Goal: Task Accomplishment & Management: Use online tool/utility

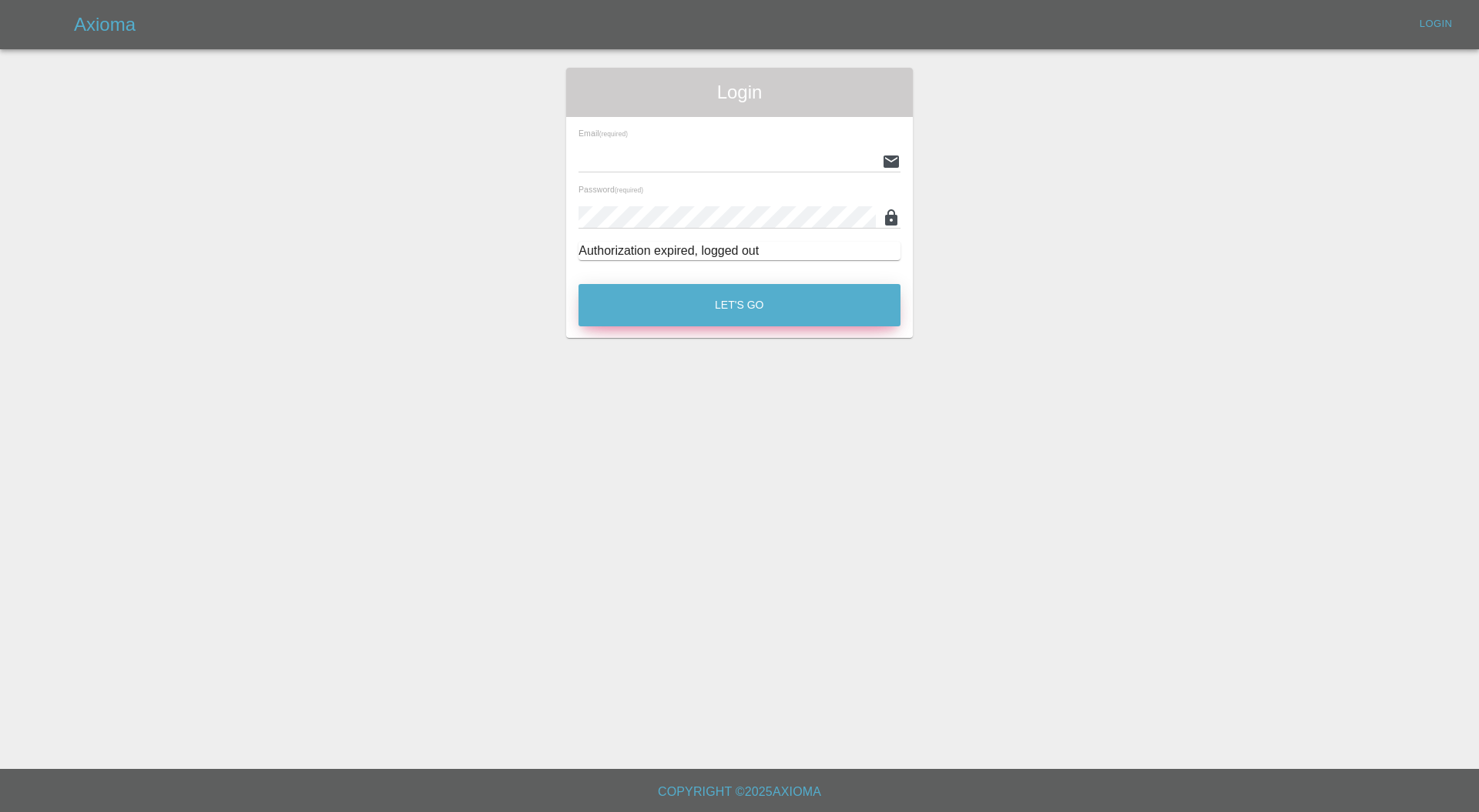
type input "[PERSON_NAME][EMAIL_ADDRESS][PERSON_NAME][DOMAIN_NAME]"
click at [752, 294] on button "Let's Go" at bounding box center [740, 305] width 322 height 42
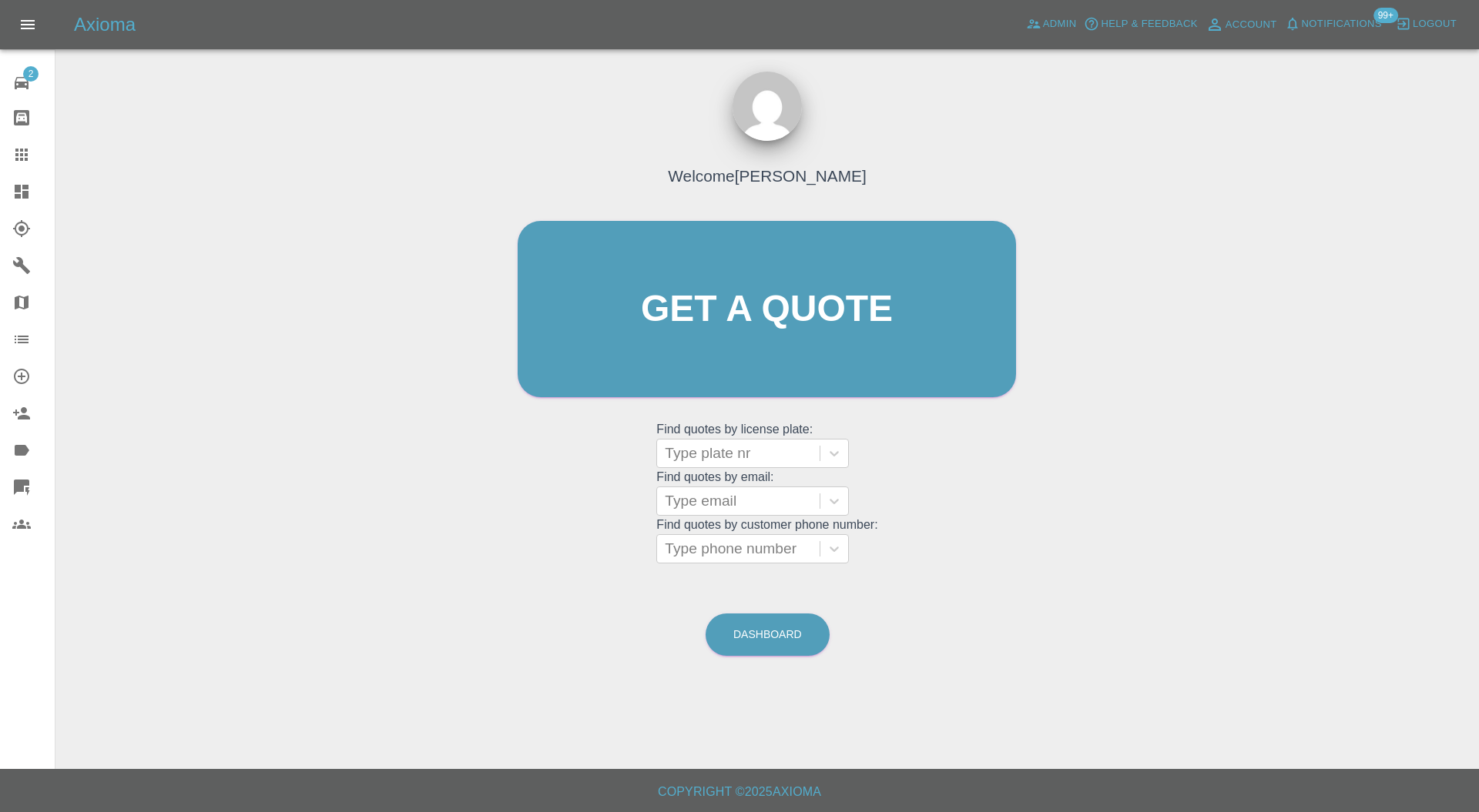
click at [13, 191] on icon at bounding box center [21, 191] width 19 height 19
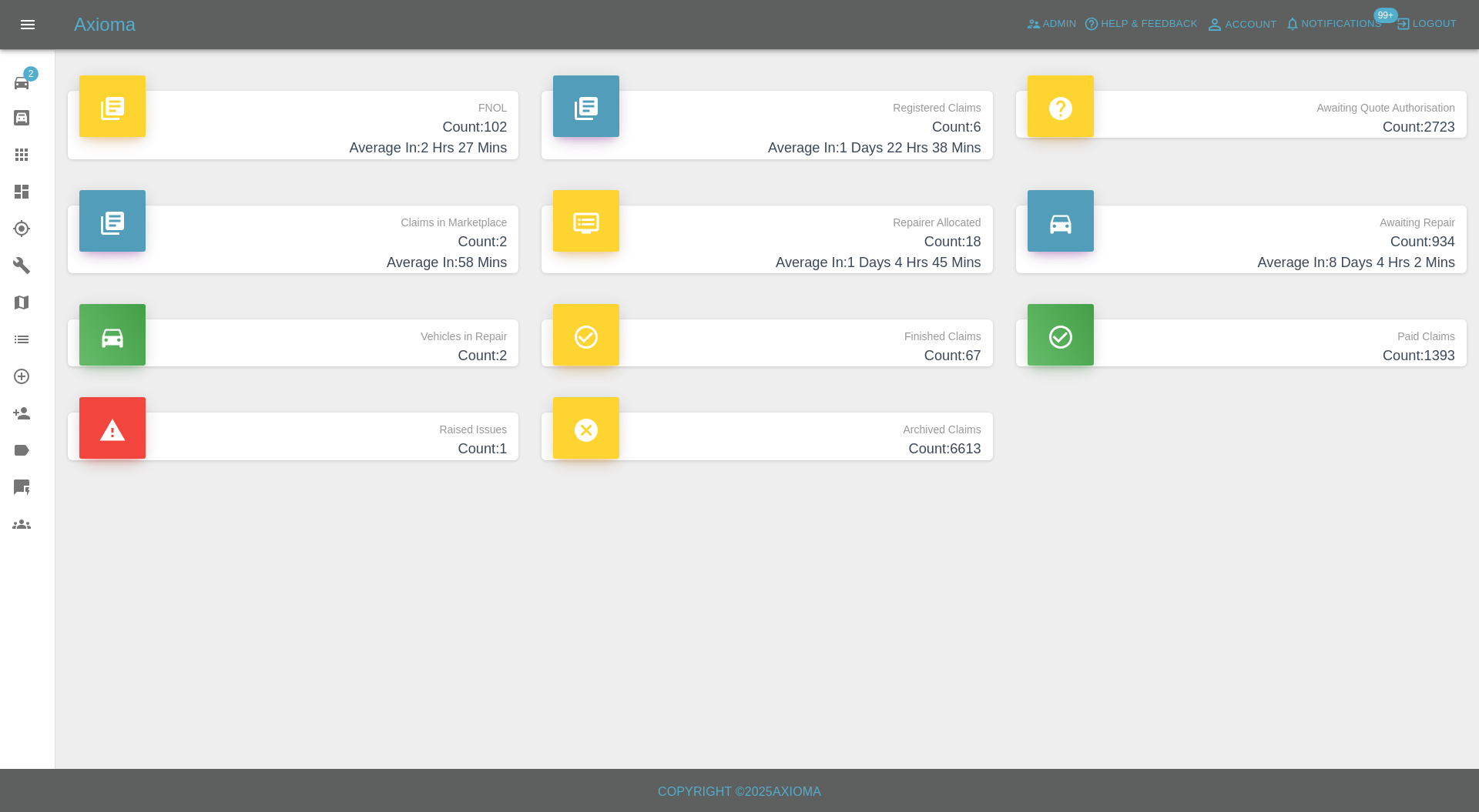
click at [325, 213] on p "Claims in Marketplace" at bounding box center [293, 218] width 428 height 26
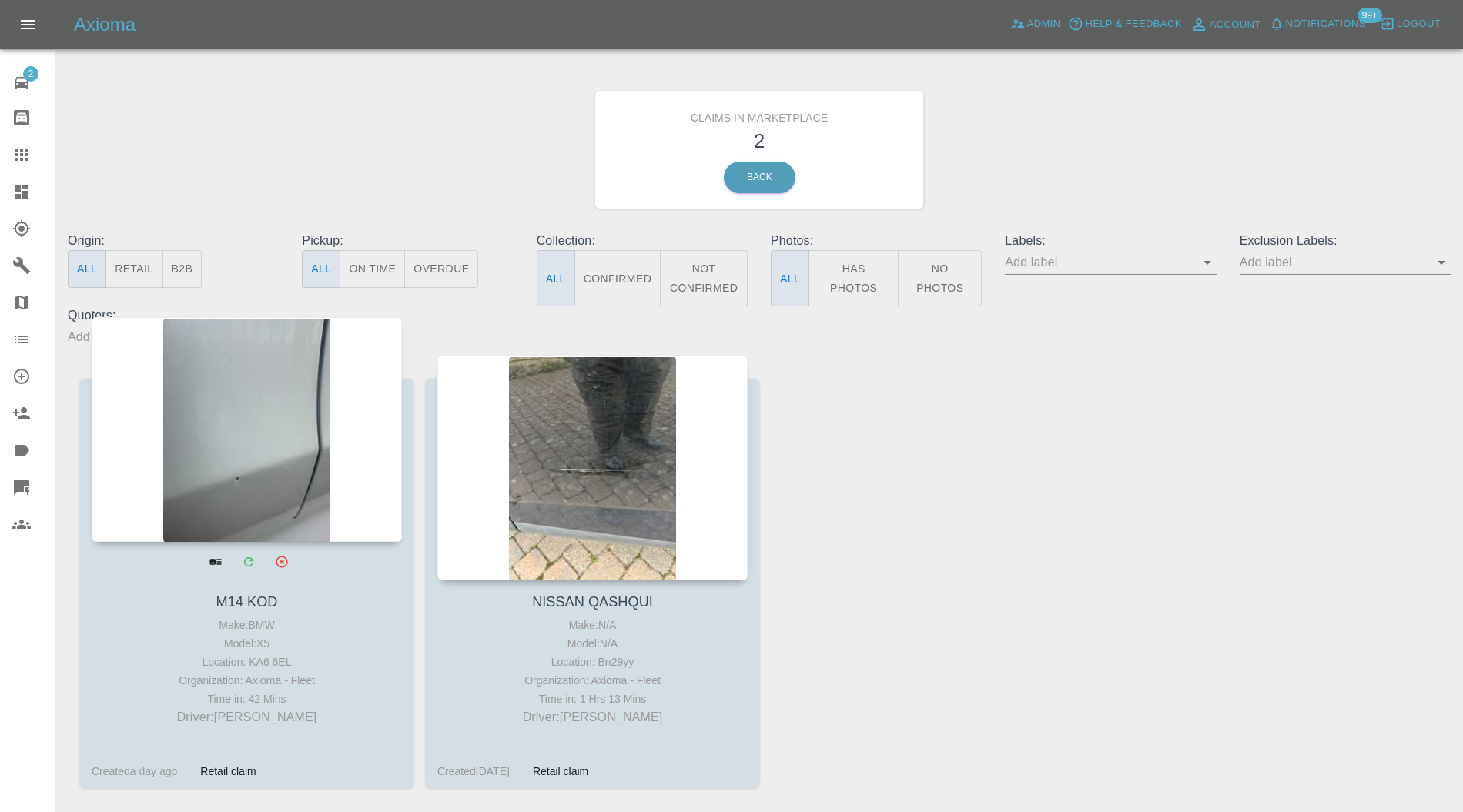
click at [255, 448] on div at bounding box center [246, 429] width 310 height 224
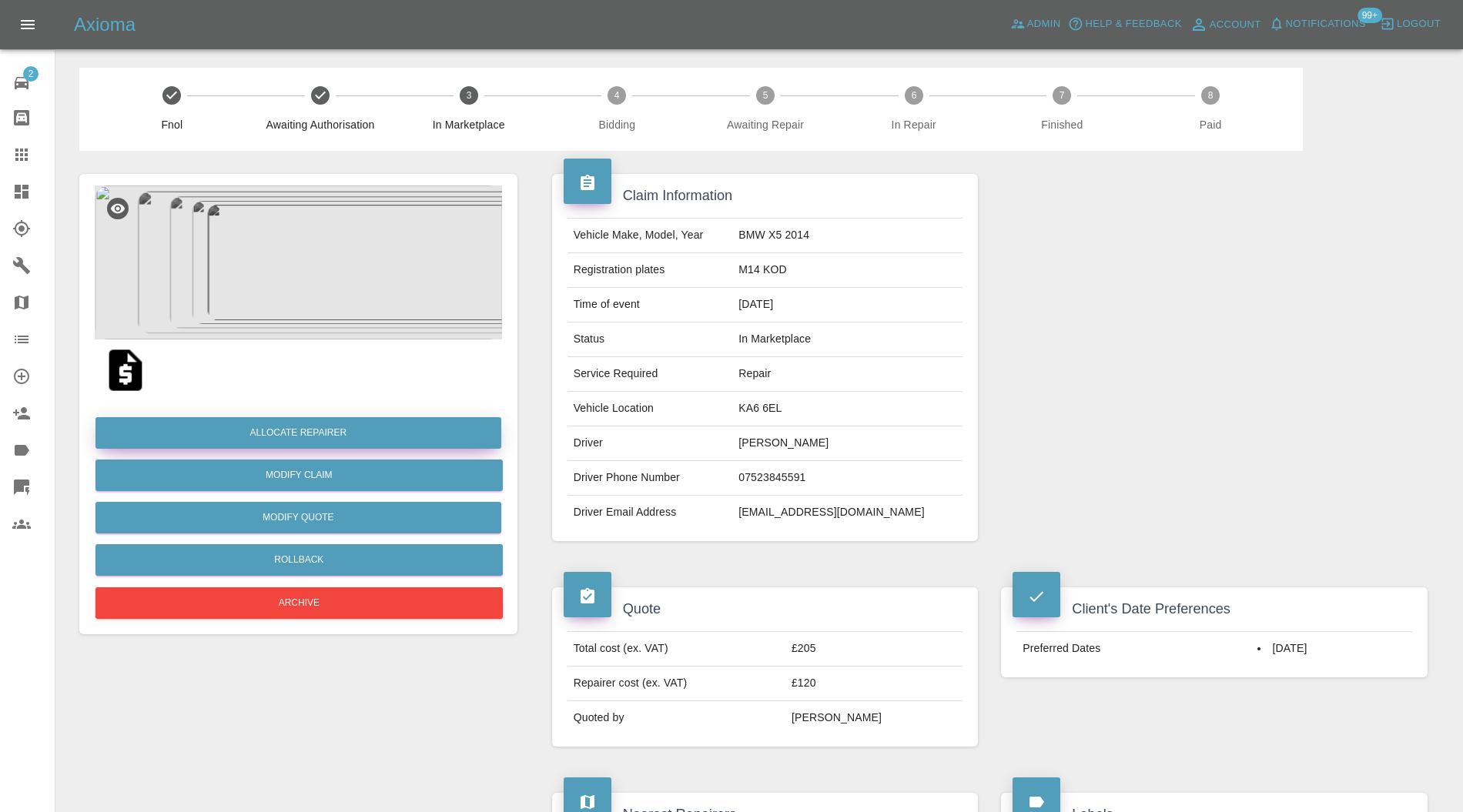
click at [378, 423] on button "Allocate Repairer" at bounding box center [299, 433] width 406 height 31
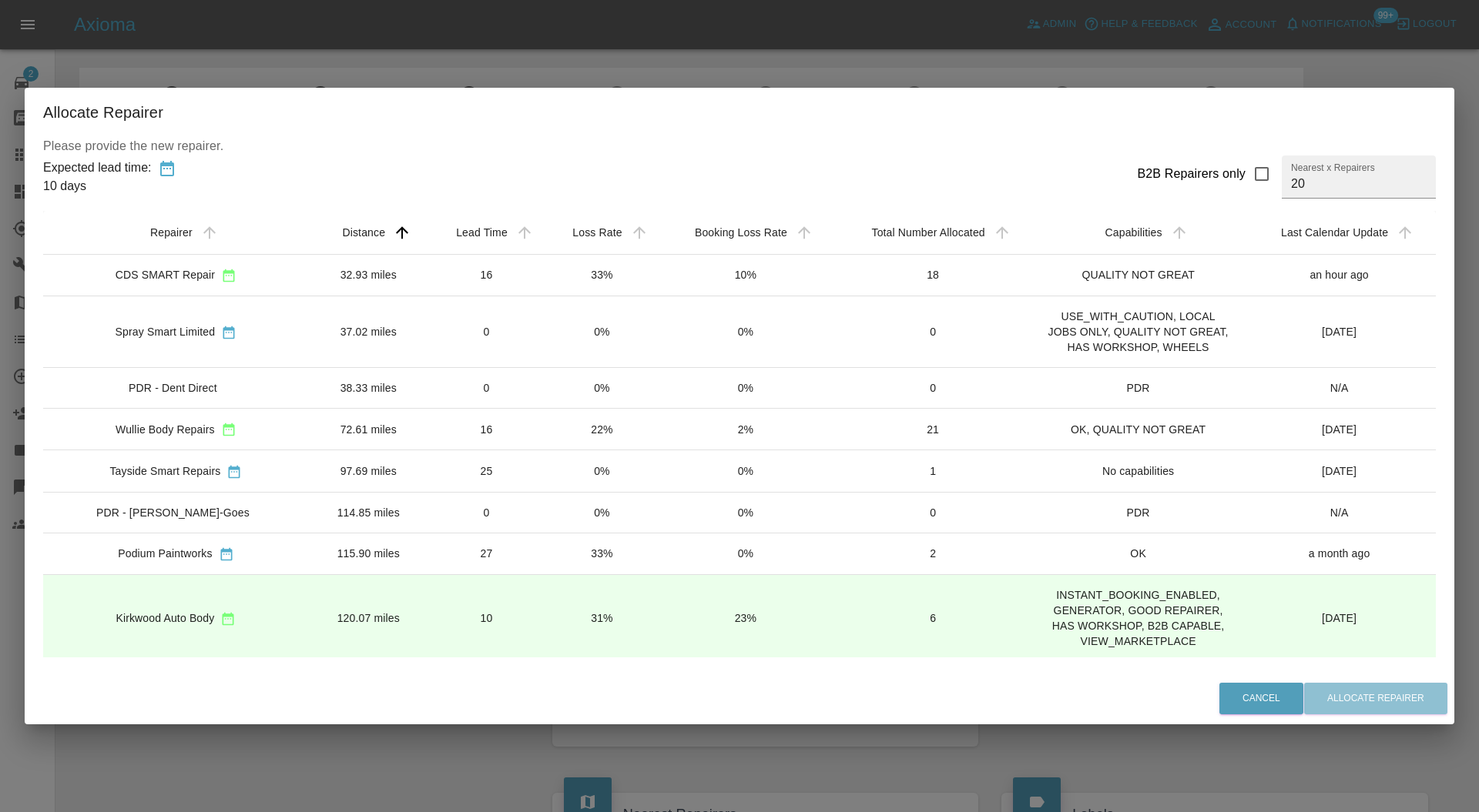
click at [397, 278] on td "32.93 miles" at bounding box center [368, 275] width 119 height 41
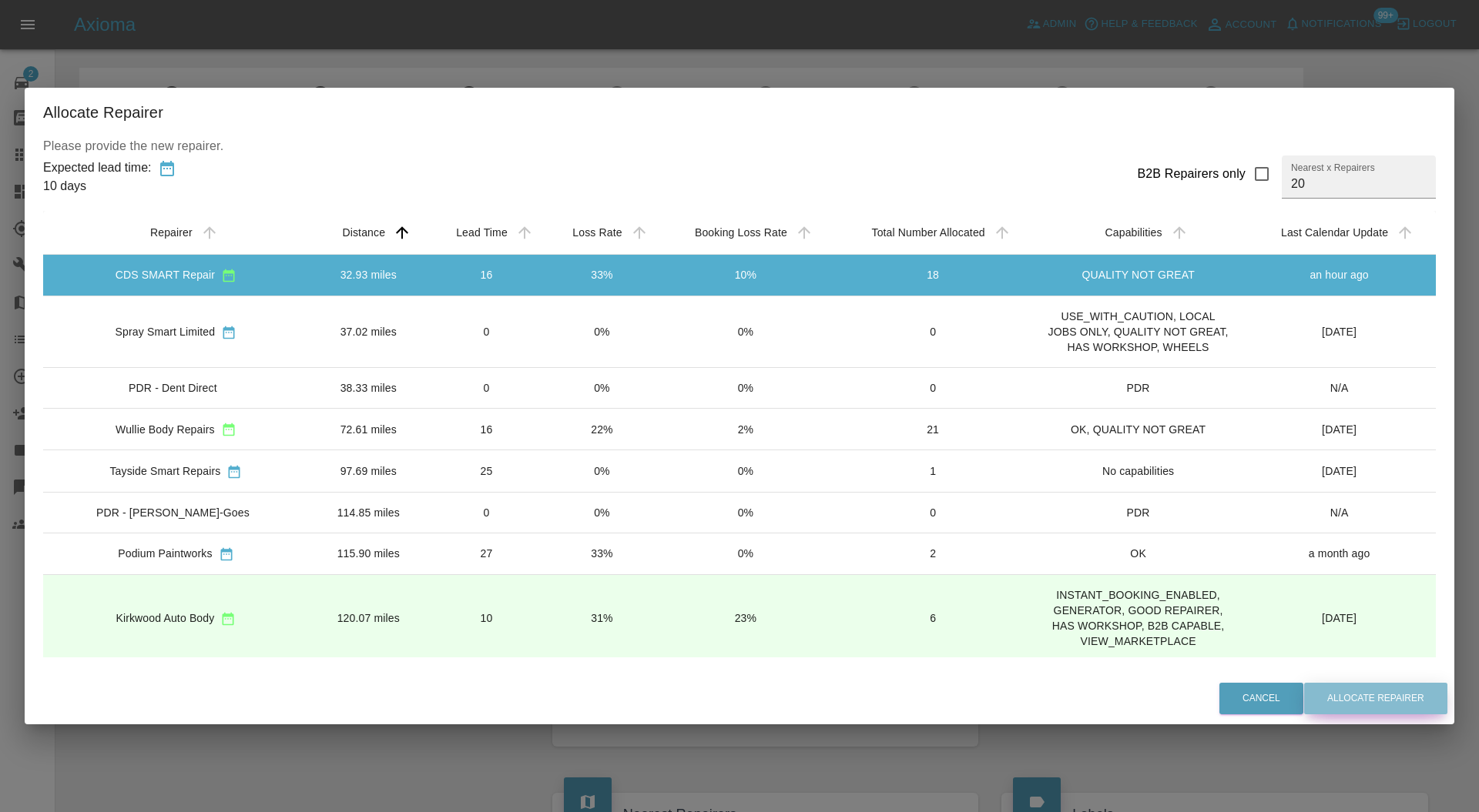
click at [1410, 706] on button "Allocate Repairer" at bounding box center [1376, 698] width 143 height 31
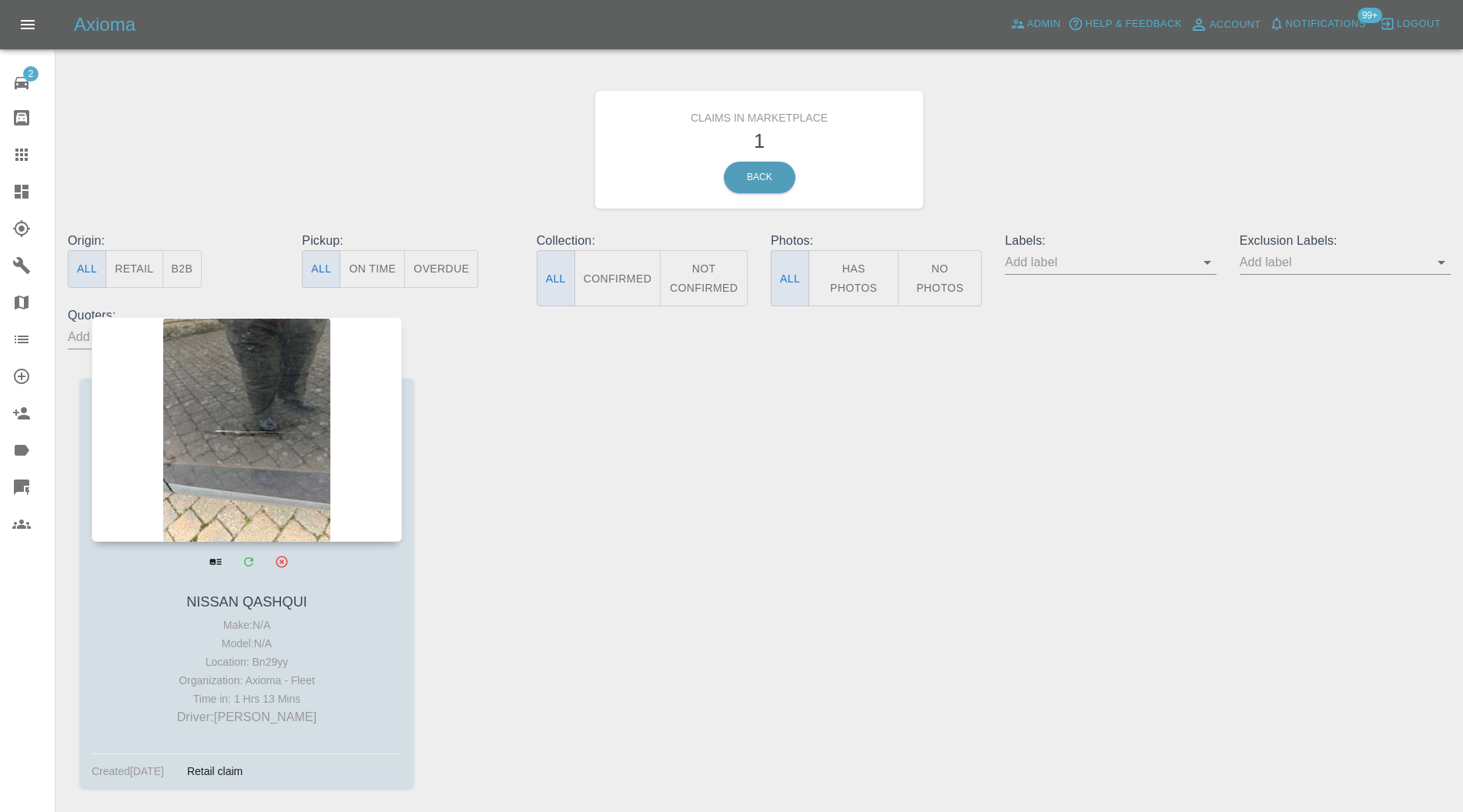
click at [210, 454] on div at bounding box center [246, 429] width 310 height 224
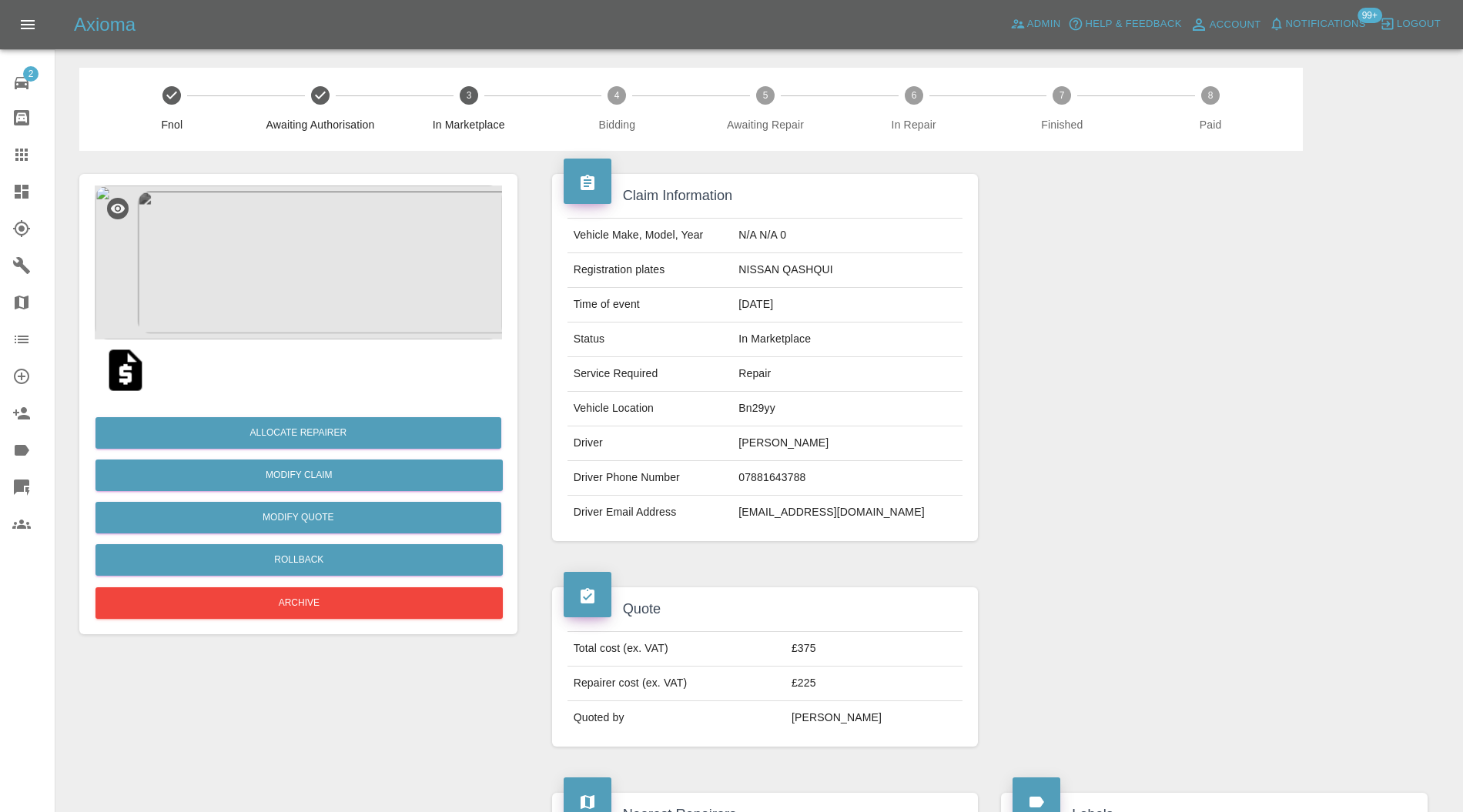
click at [320, 297] on img at bounding box center [298, 263] width 407 height 154
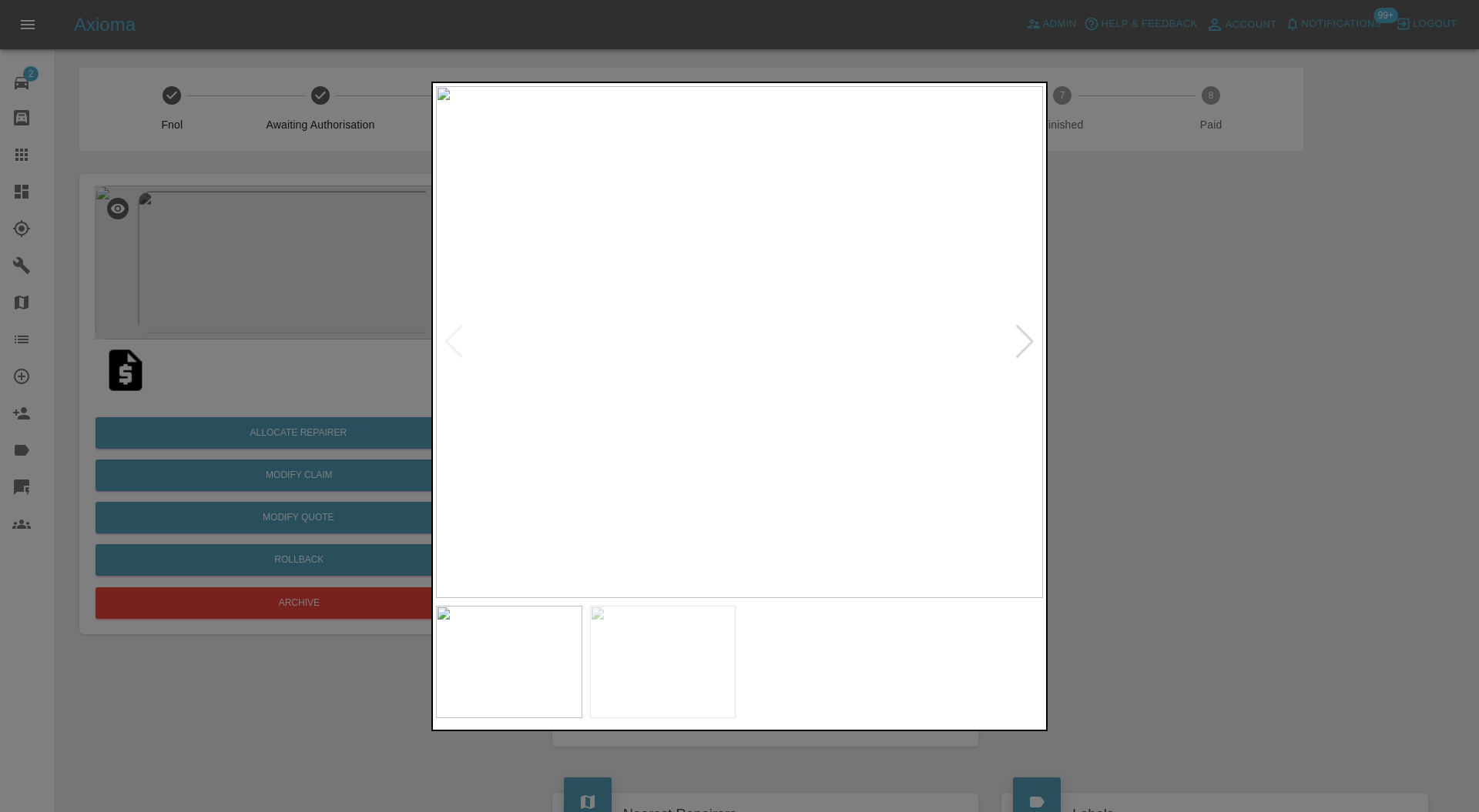
click at [642, 647] on img at bounding box center [664, 663] width 147 height 113
click at [1016, 342] on img at bounding box center [739, 342] width 607 height 512
click at [1123, 352] on div at bounding box center [739, 406] width 1479 height 812
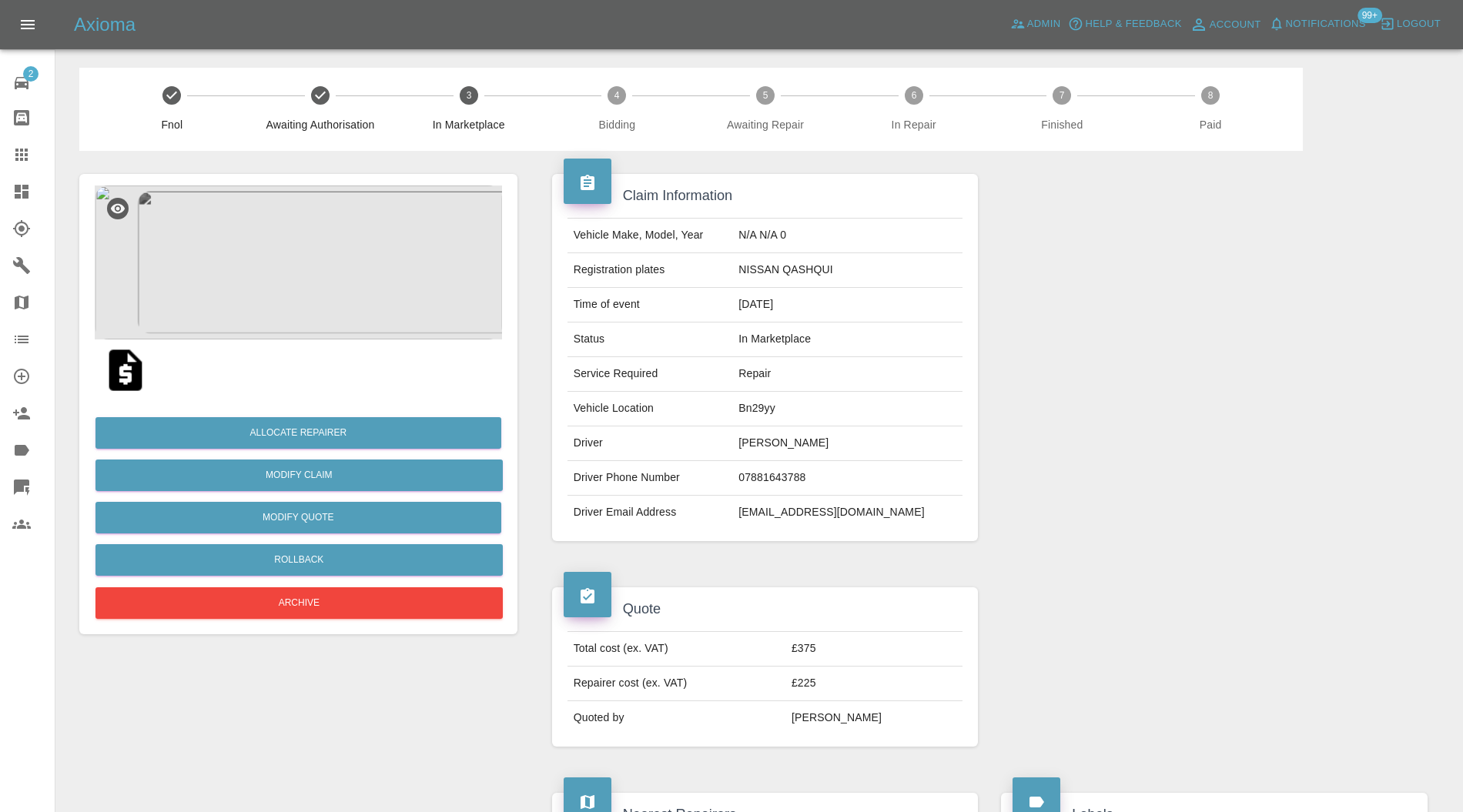
click at [308, 258] on img at bounding box center [298, 263] width 407 height 154
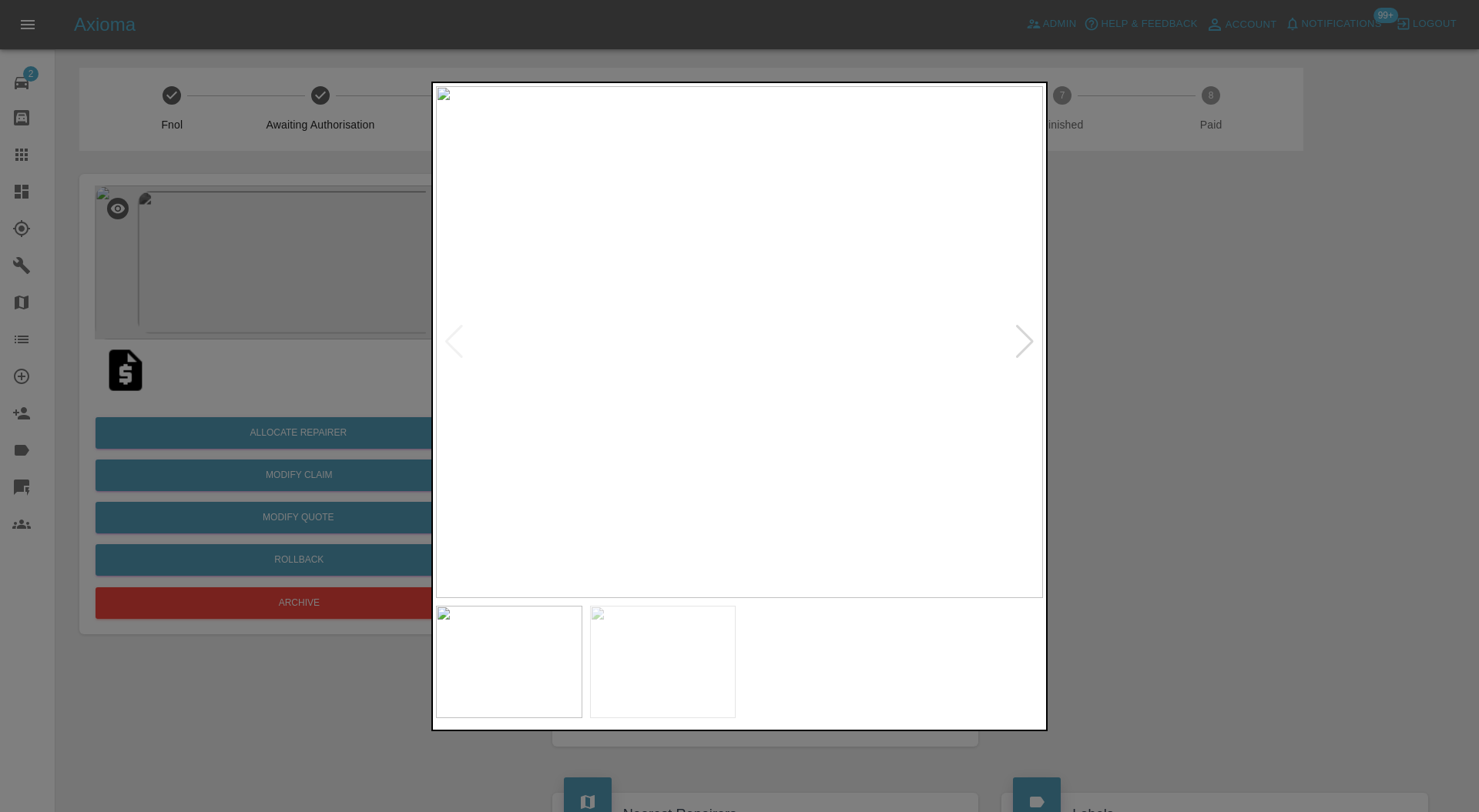
click at [1025, 339] on div at bounding box center [1024, 342] width 21 height 34
click at [1109, 314] on div at bounding box center [739, 406] width 1479 height 812
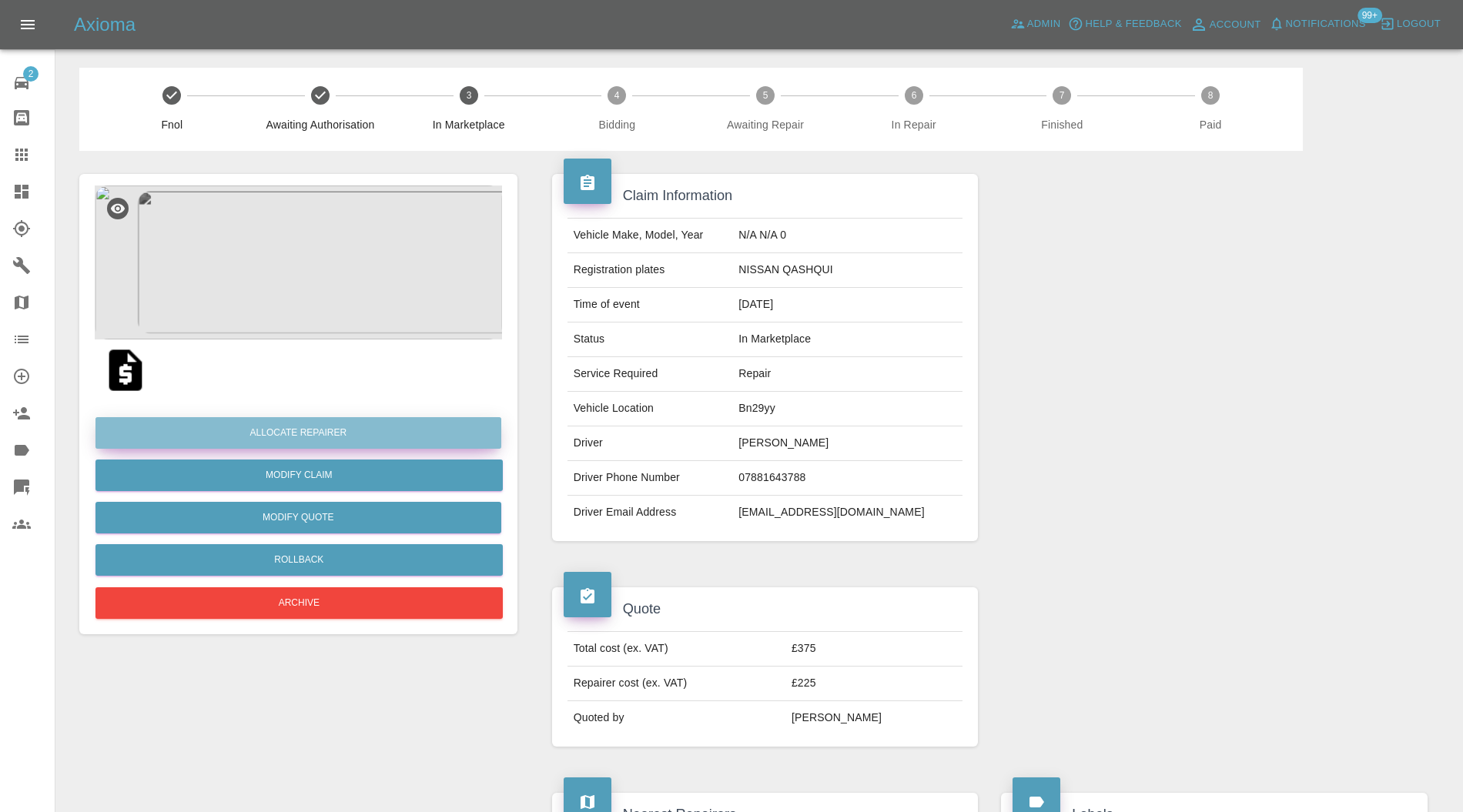
click at [350, 431] on button "Allocate Repairer" at bounding box center [299, 433] width 406 height 31
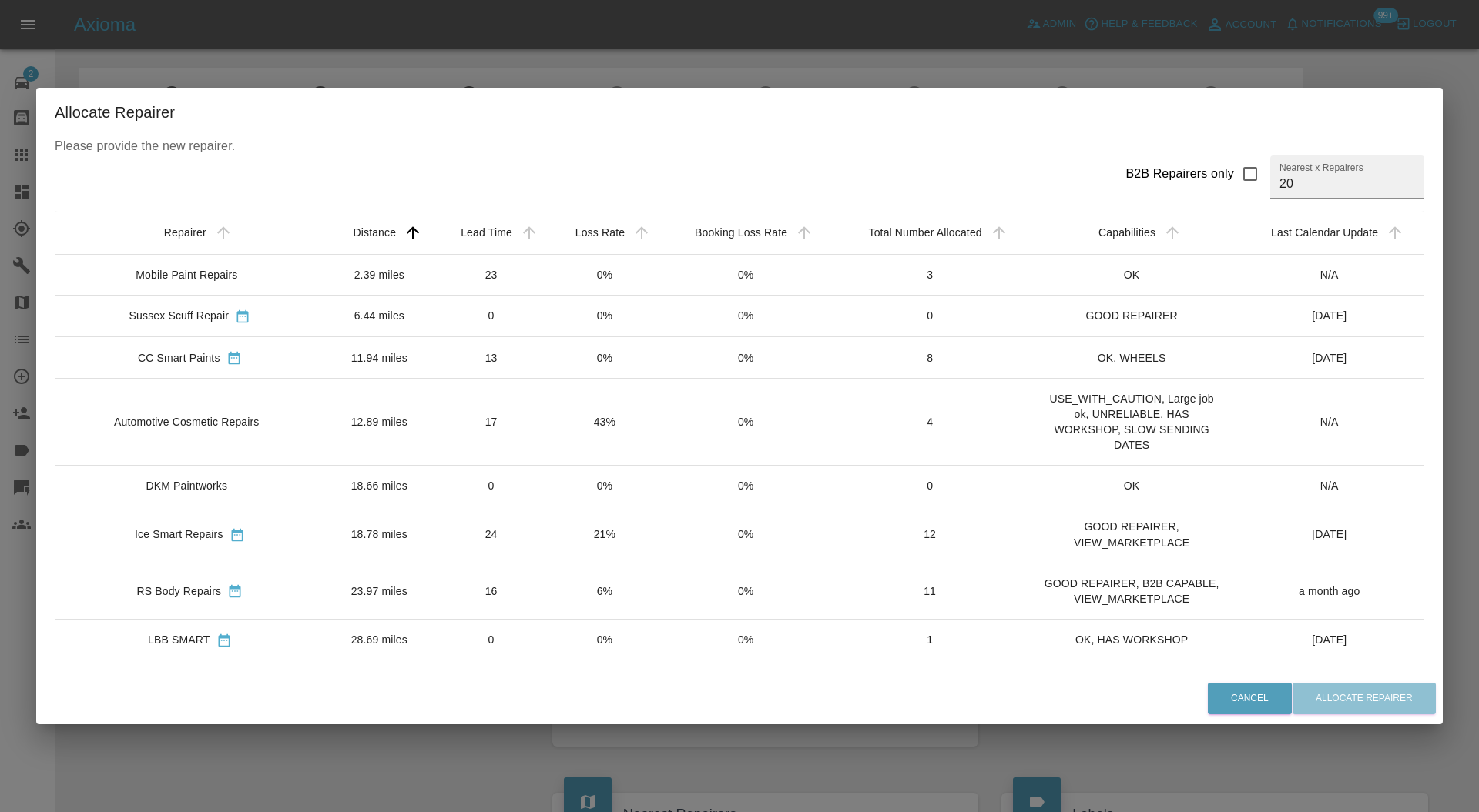
click at [377, 414] on td "12.89 miles" at bounding box center [379, 422] width 109 height 87
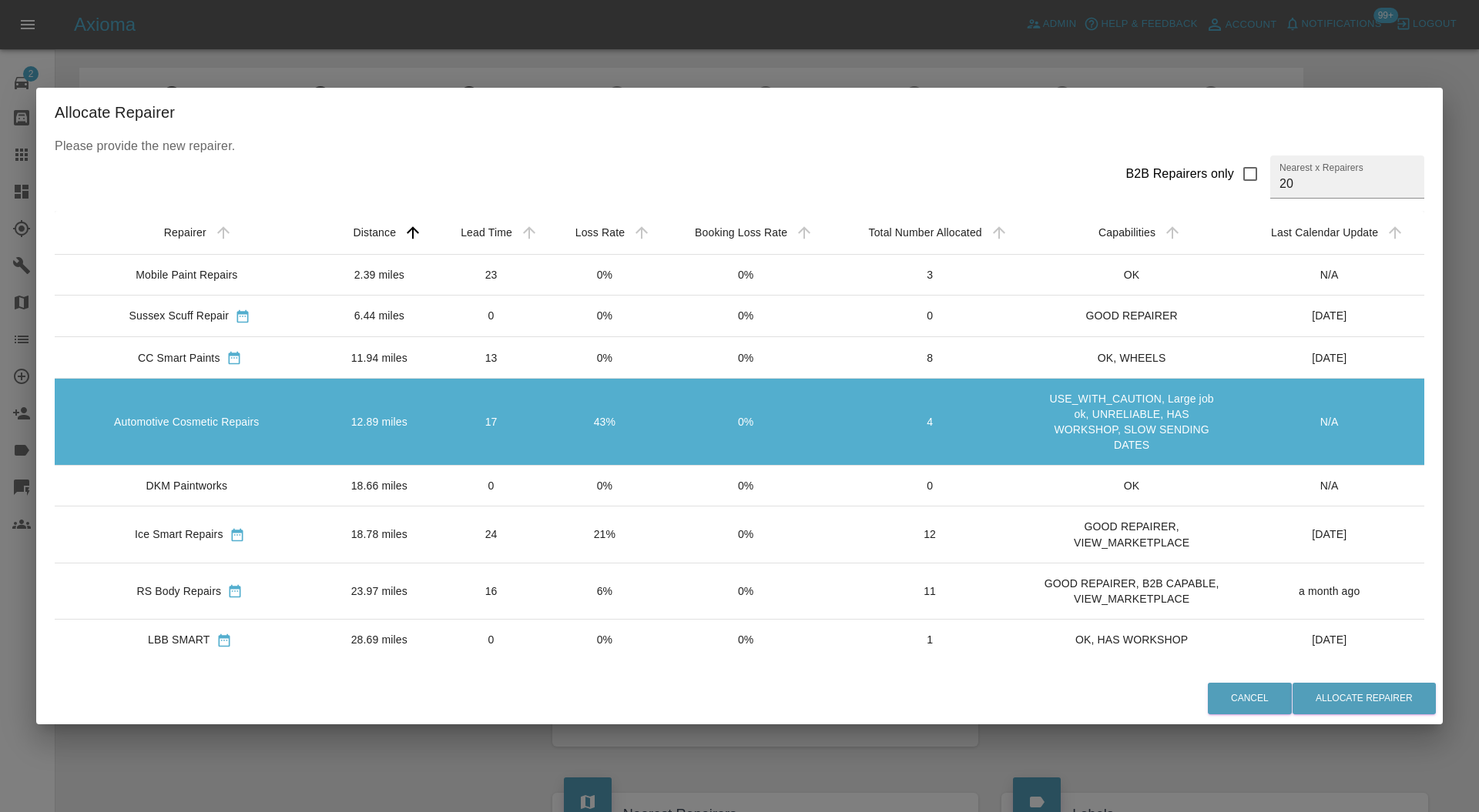
click at [459, 361] on td "13" at bounding box center [491, 358] width 115 height 41
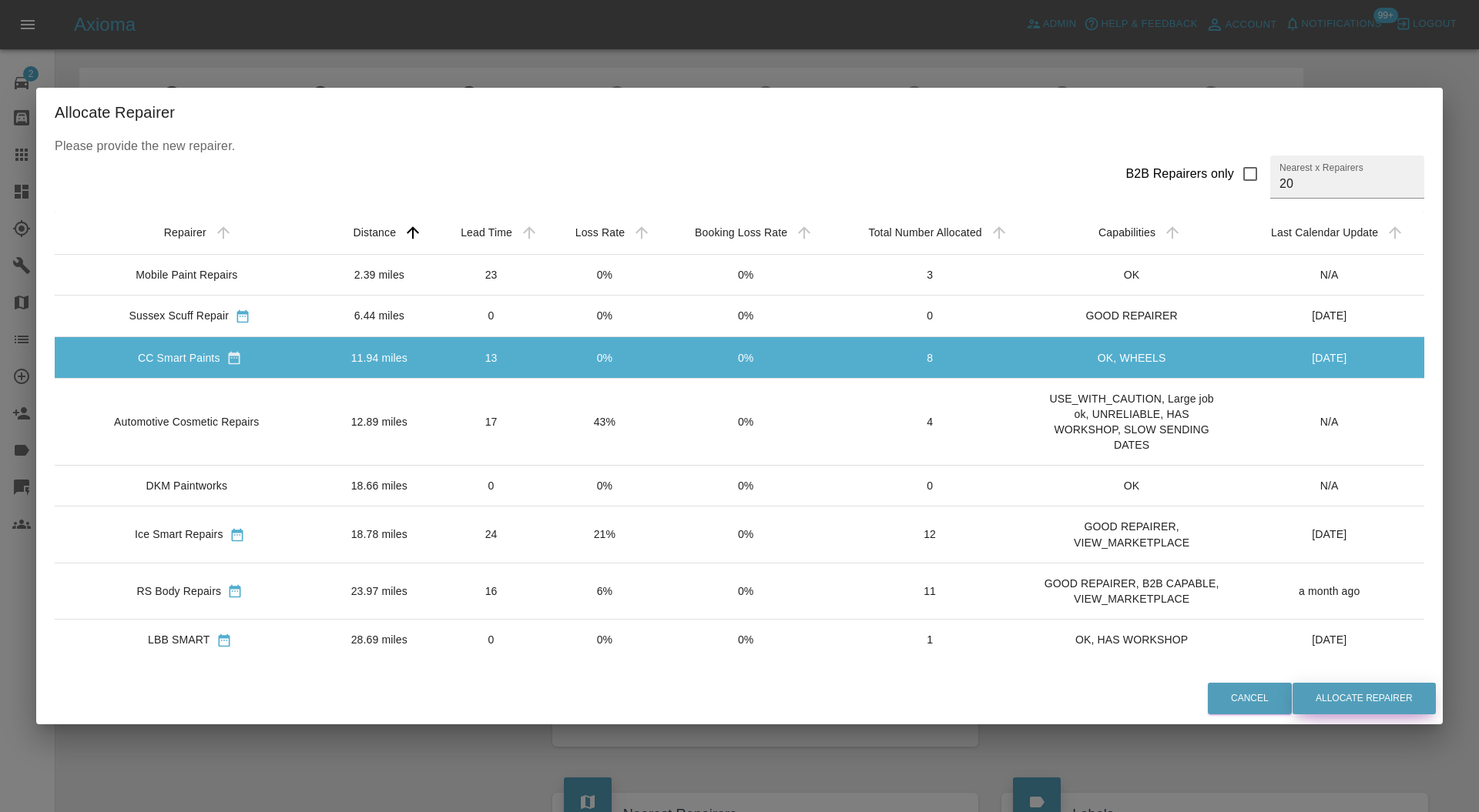
click at [1377, 702] on button "Allocate Repairer" at bounding box center [1364, 698] width 143 height 31
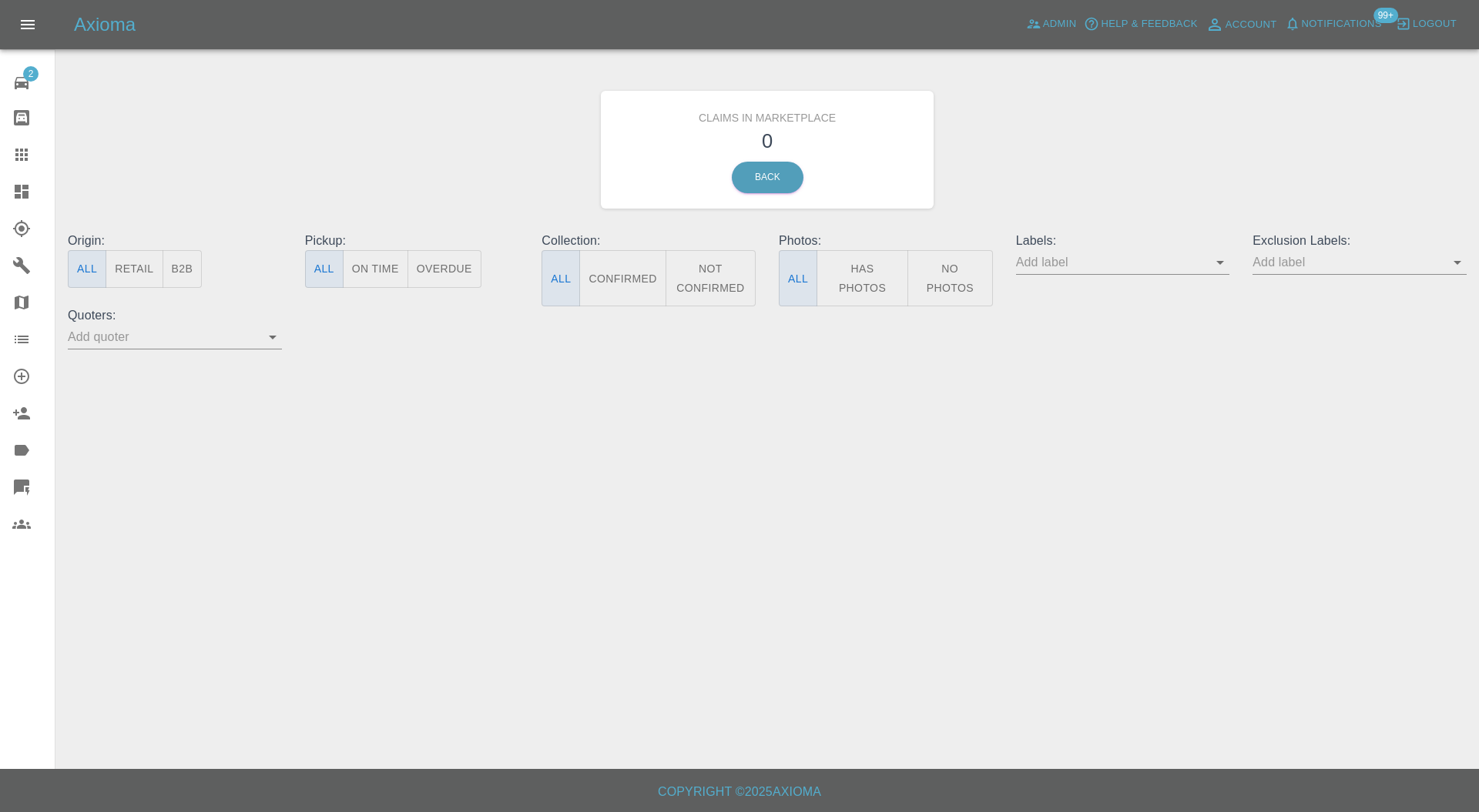
click at [22, 192] on icon at bounding box center [21, 191] width 13 height 13
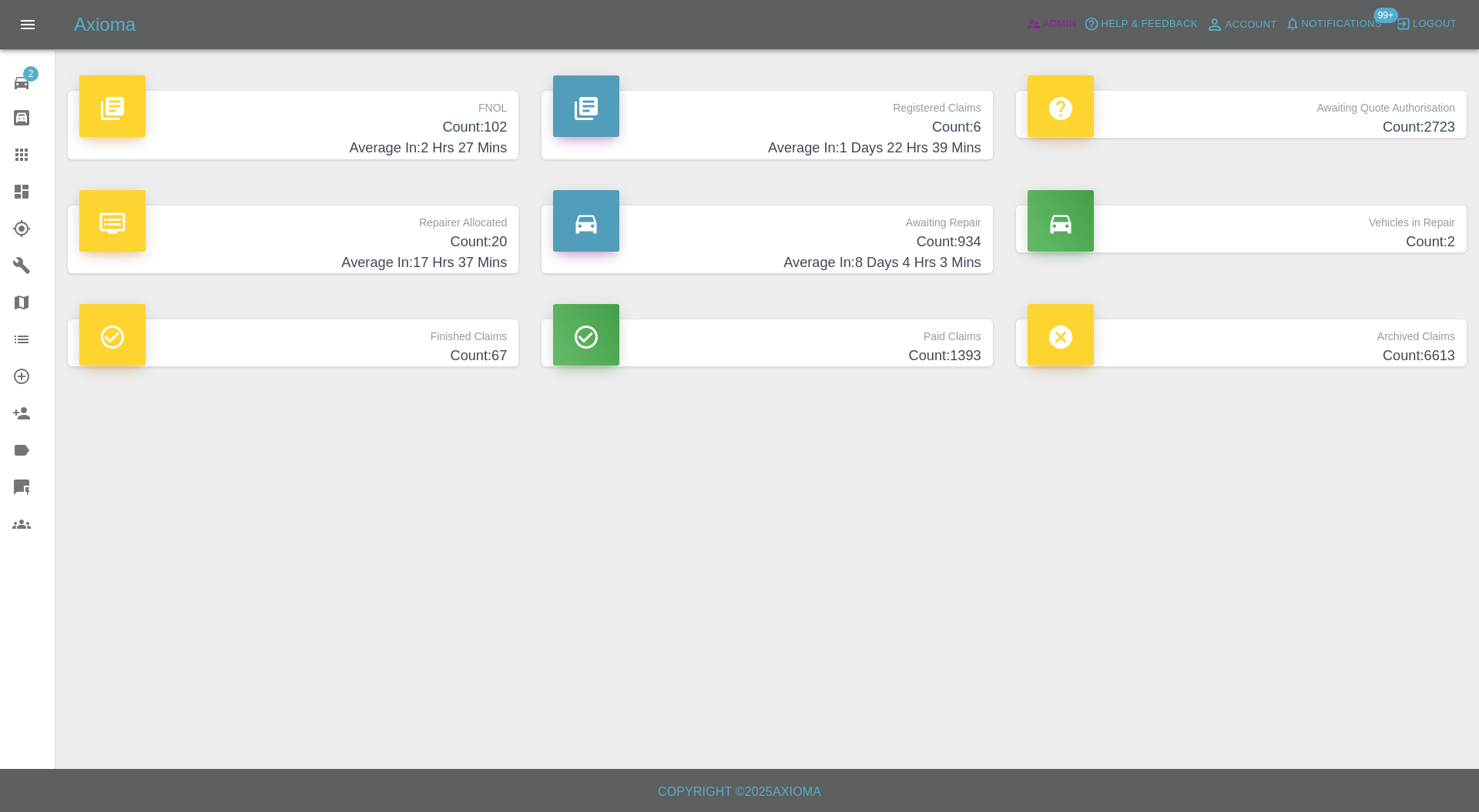
click at [1063, 19] on span "Admin" at bounding box center [1060, 24] width 34 height 18
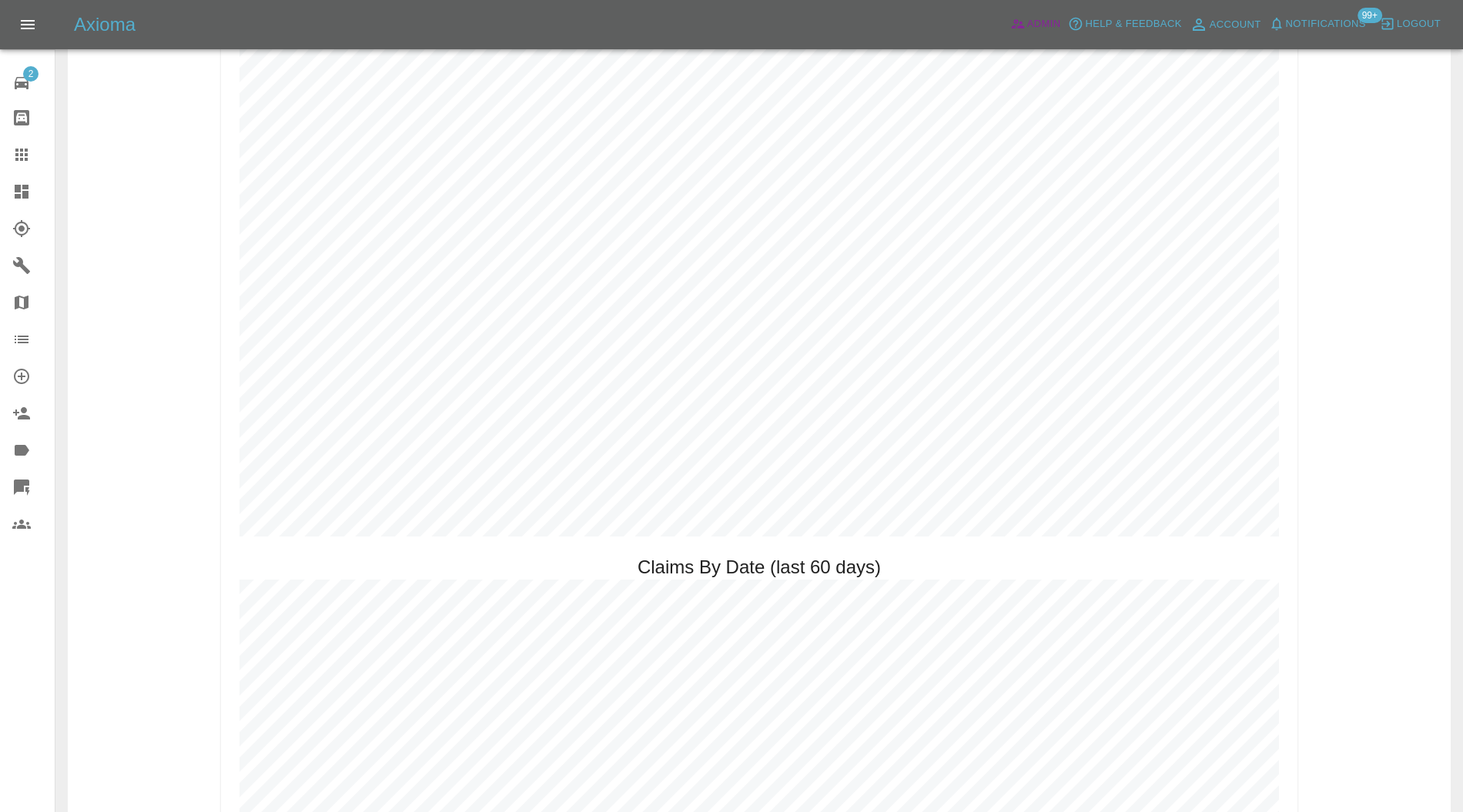
scroll to position [1637, 0]
